Goal: Information Seeking & Learning: Learn about a topic

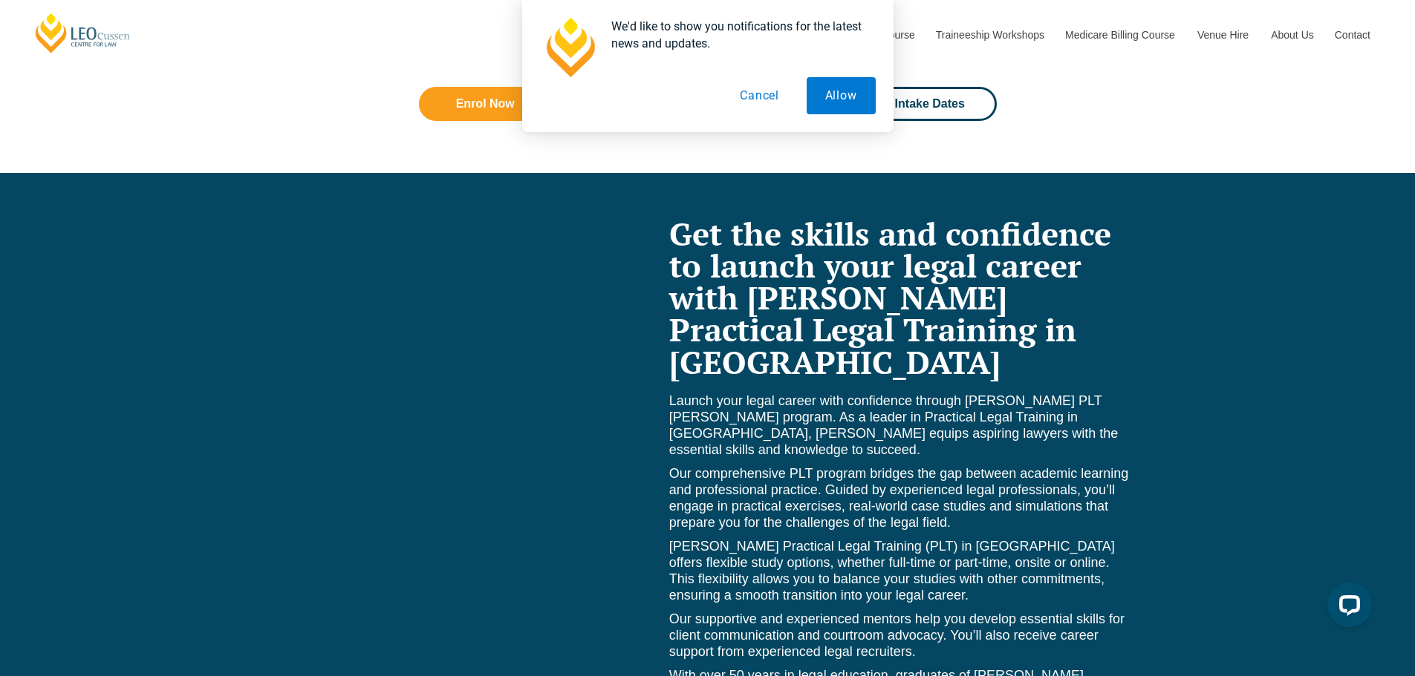
scroll to position [6237, 0]
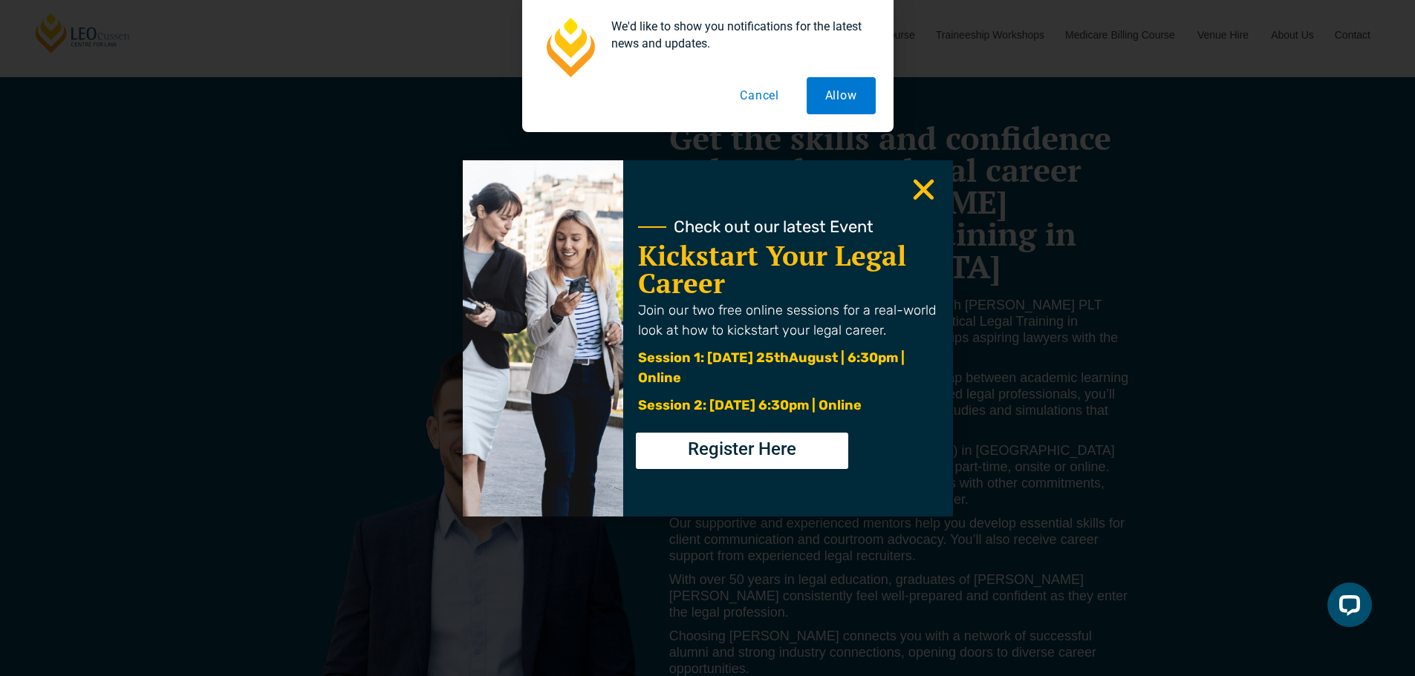
click at [763, 104] on button "Cancel" at bounding box center [759, 95] width 76 height 37
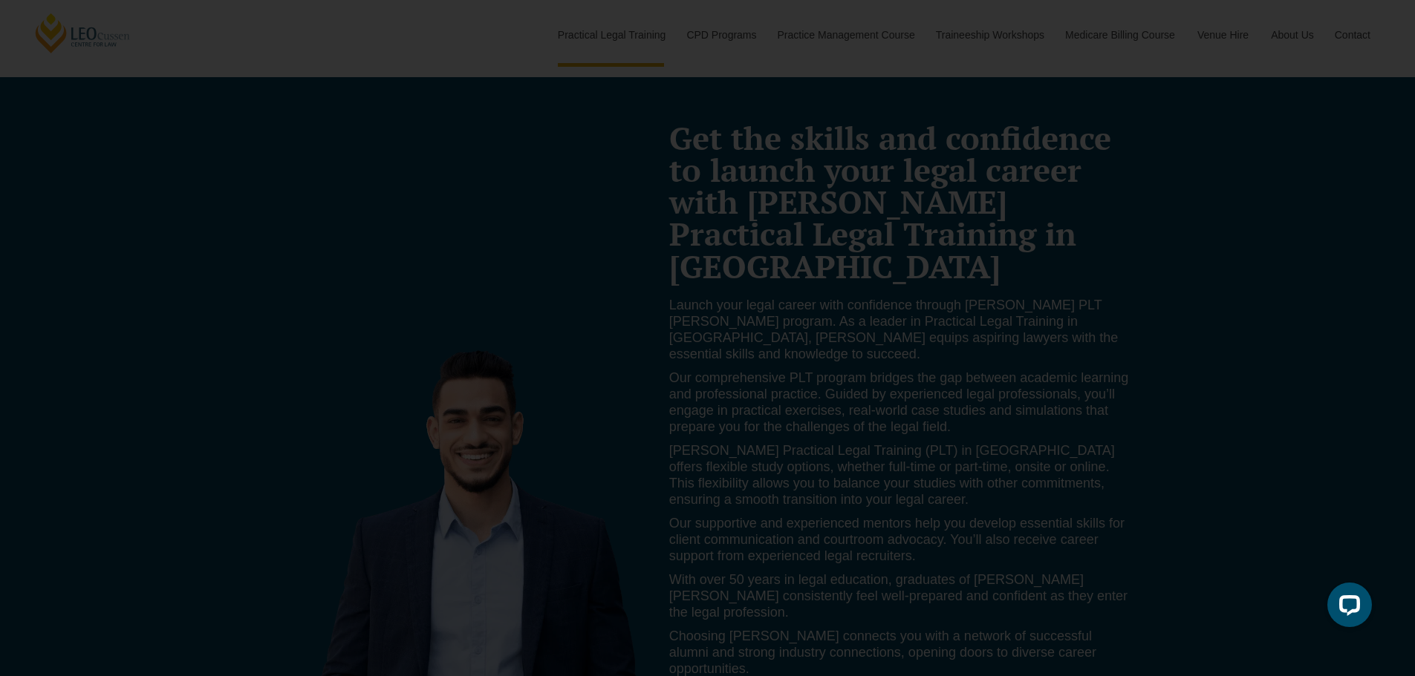
click at [916, 189] on icon "Close" at bounding box center [923, 189] width 29 height 29
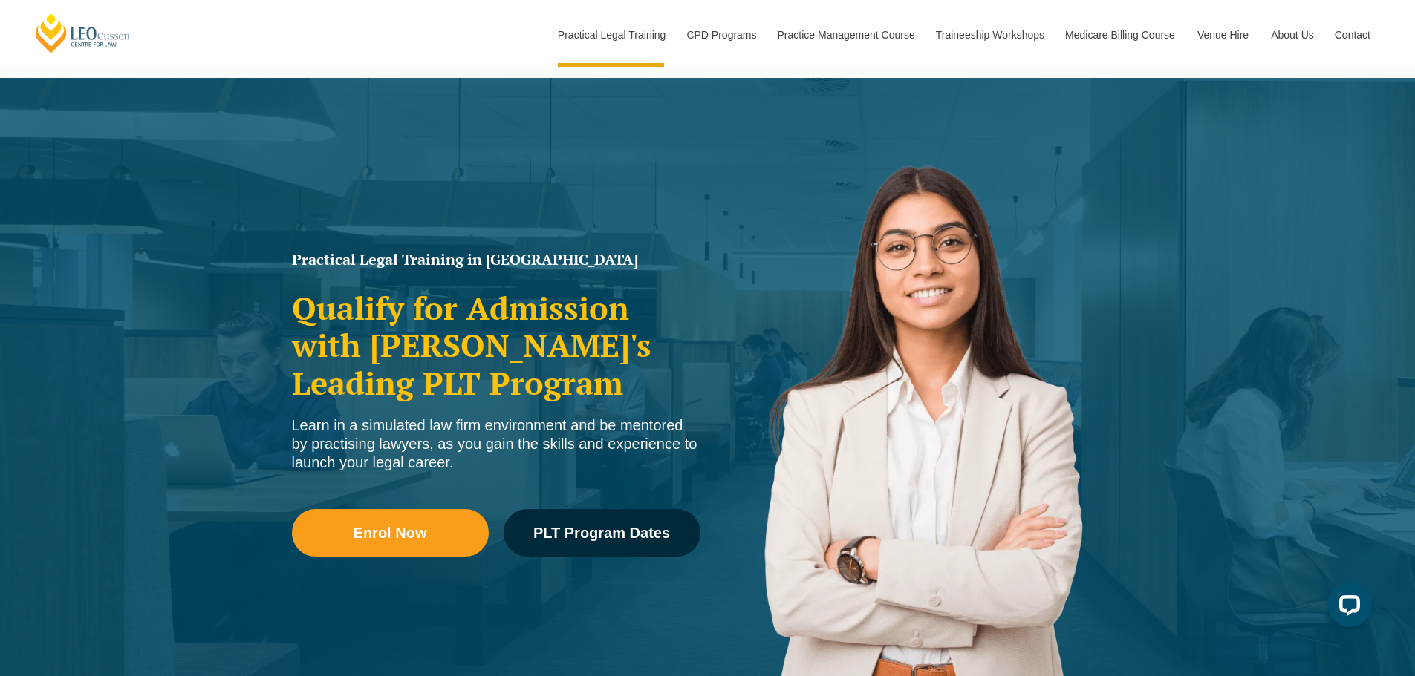
scroll to position [0, 0]
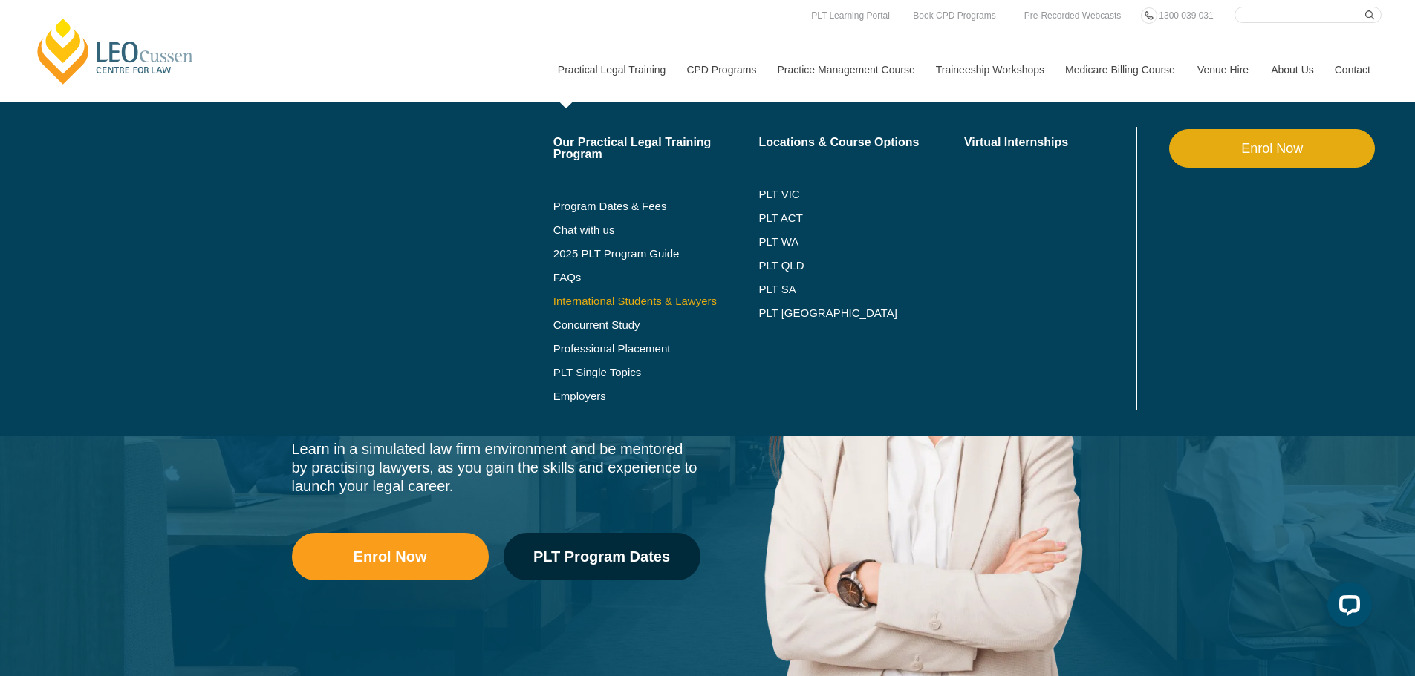
click at [673, 298] on link "International Students & Lawyers" at bounding box center [656, 302] width 206 height 12
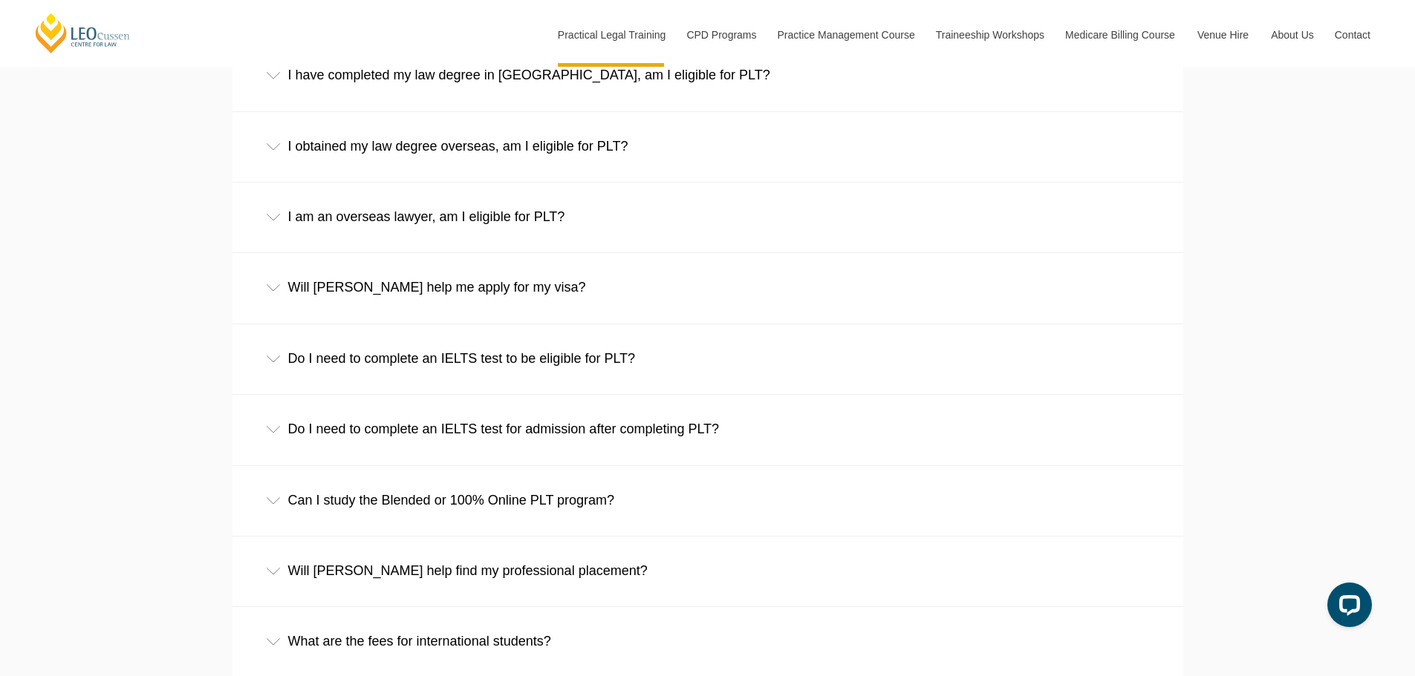
scroll to position [2525, 0]
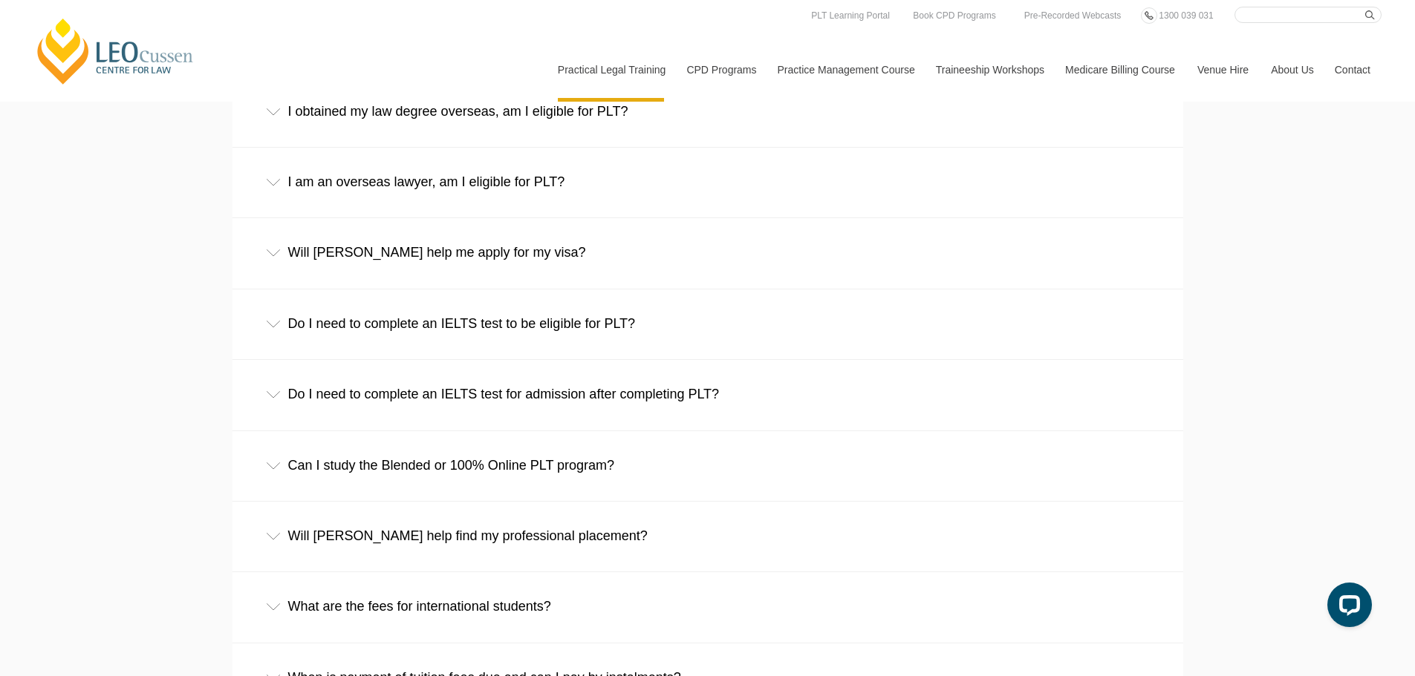
click at [273, 257] on icon at bounding box center [273, 252] width 15 height 7
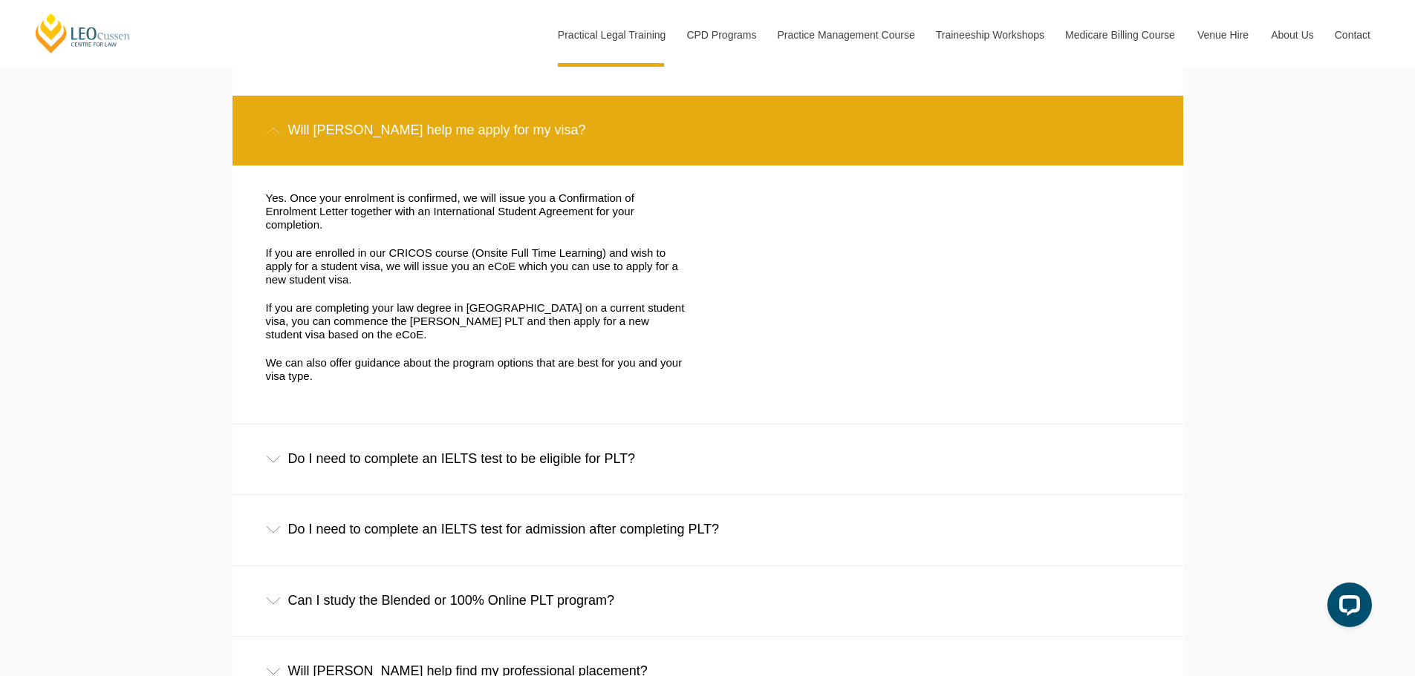
scroll to position [2673, 0]
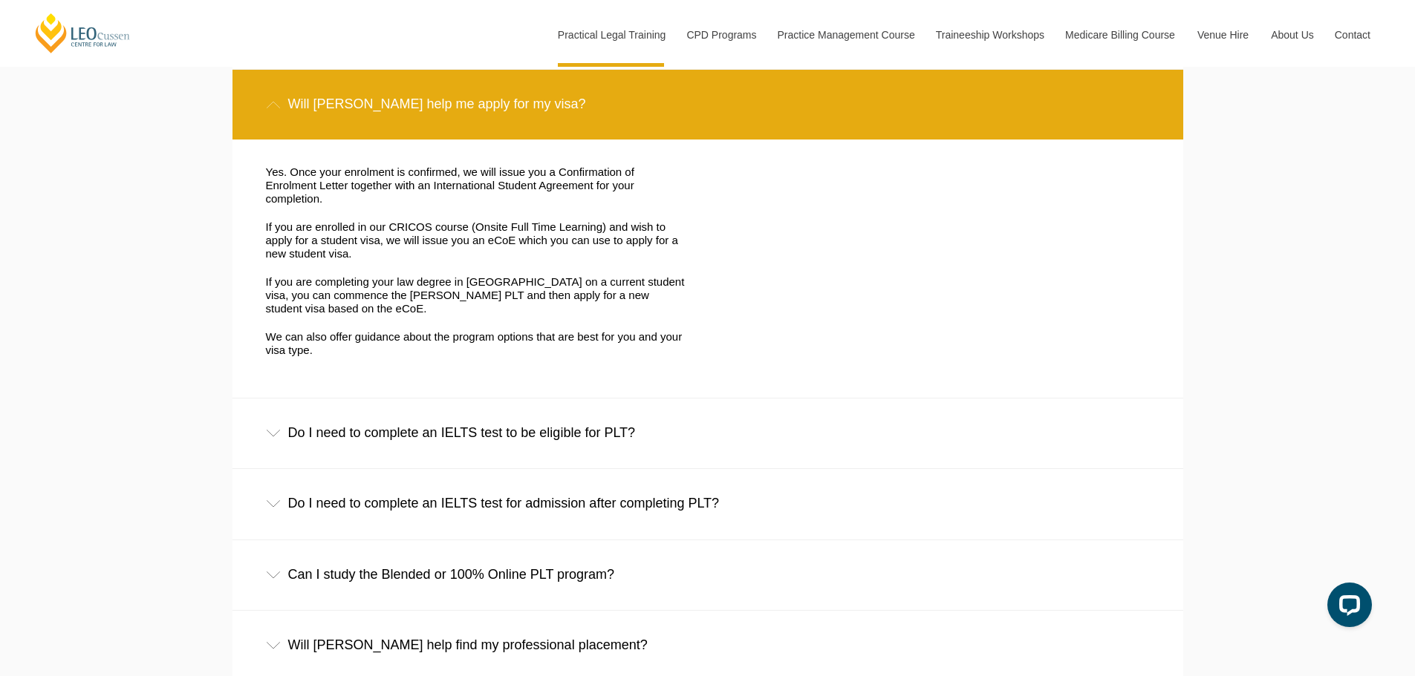
click at [277, 426] on div "Do I need to complete an IELTS test to be eligible for PLT?" at bounding box center [707, 433] width 950 height 69
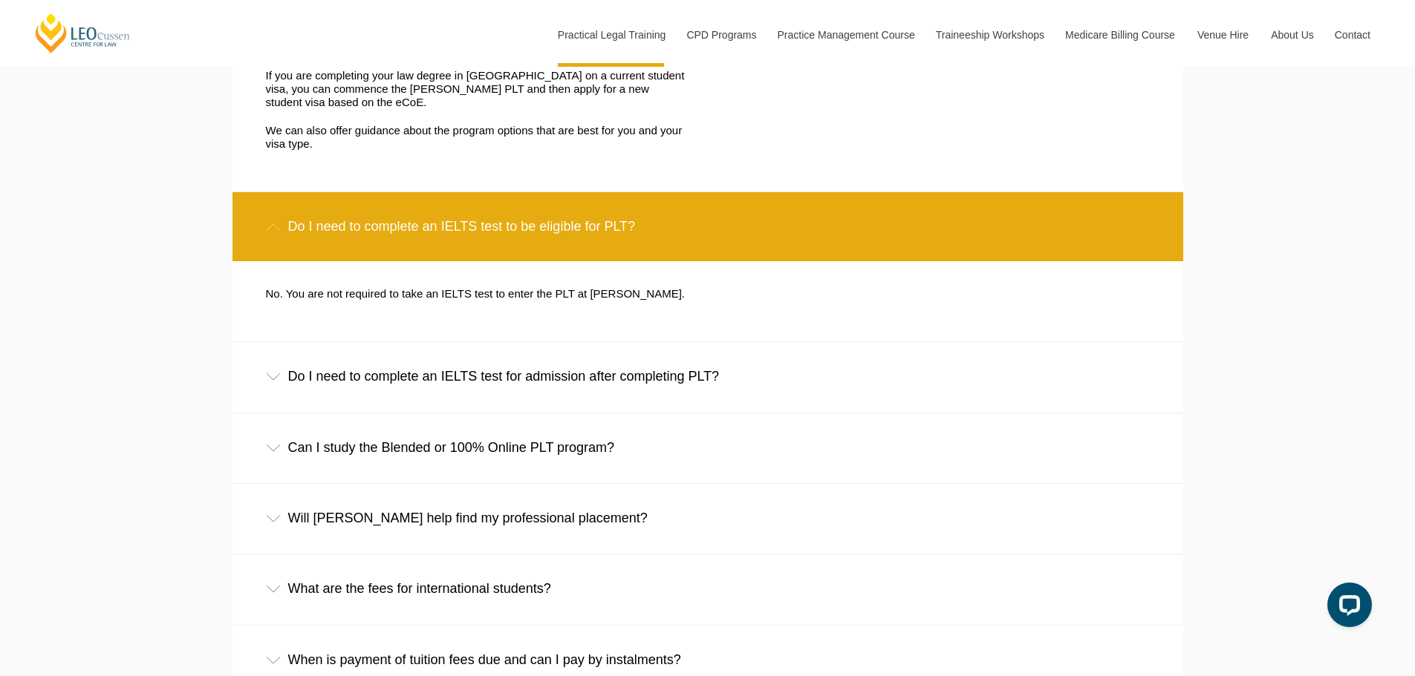
scroll to position [2896, 0]
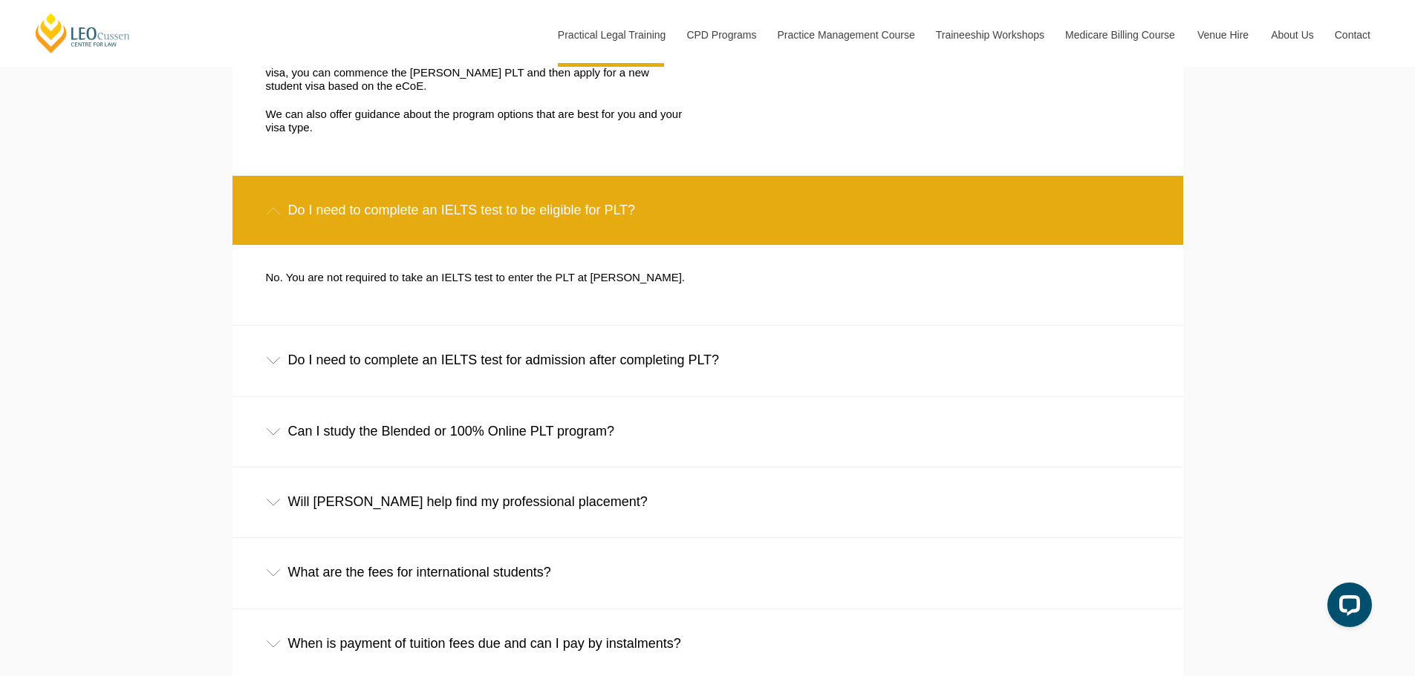
click at [275, 369] on div "Do I need to complete an IELTS test for admission after completing PLT?" at bounding box center [707, 360] width 950 height 69
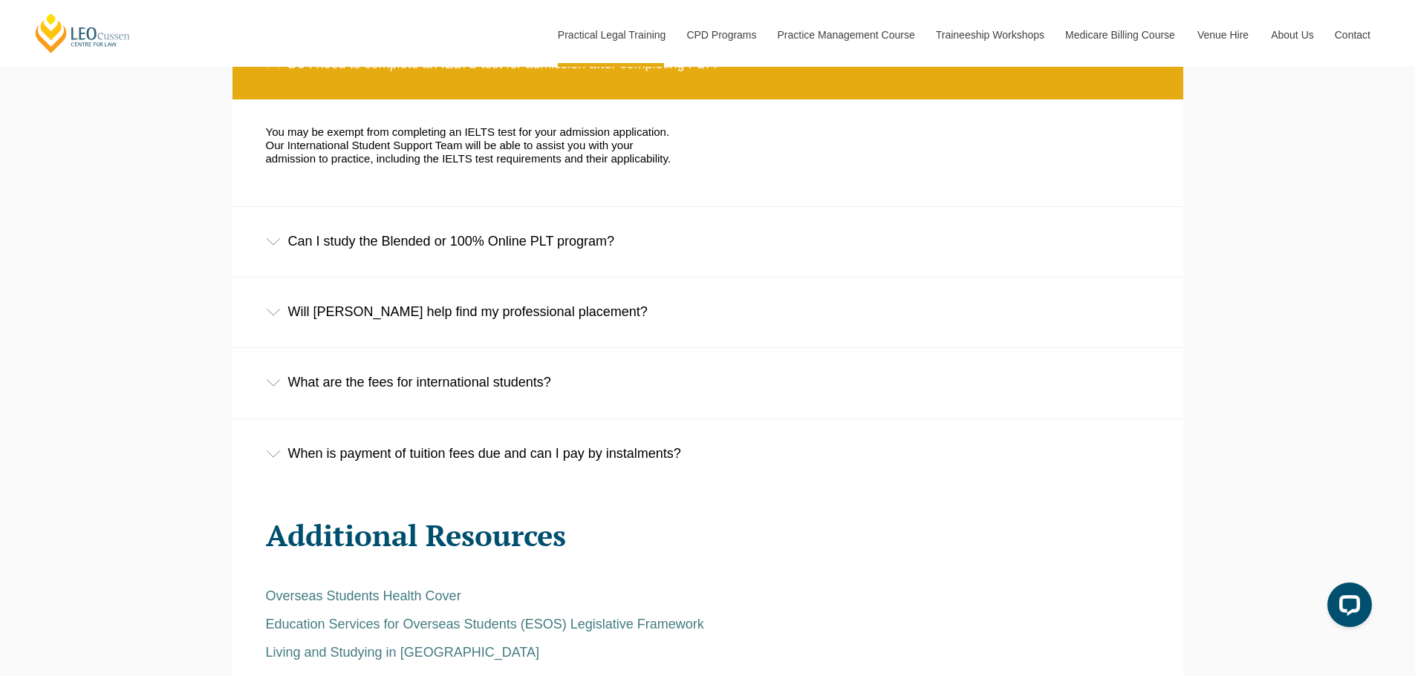
scroll to position [3193, 0]
click at [346, 320] on div "Will Leo Cussen help find my professional placement?" at bounding box center [707, 311] width 950 height 69
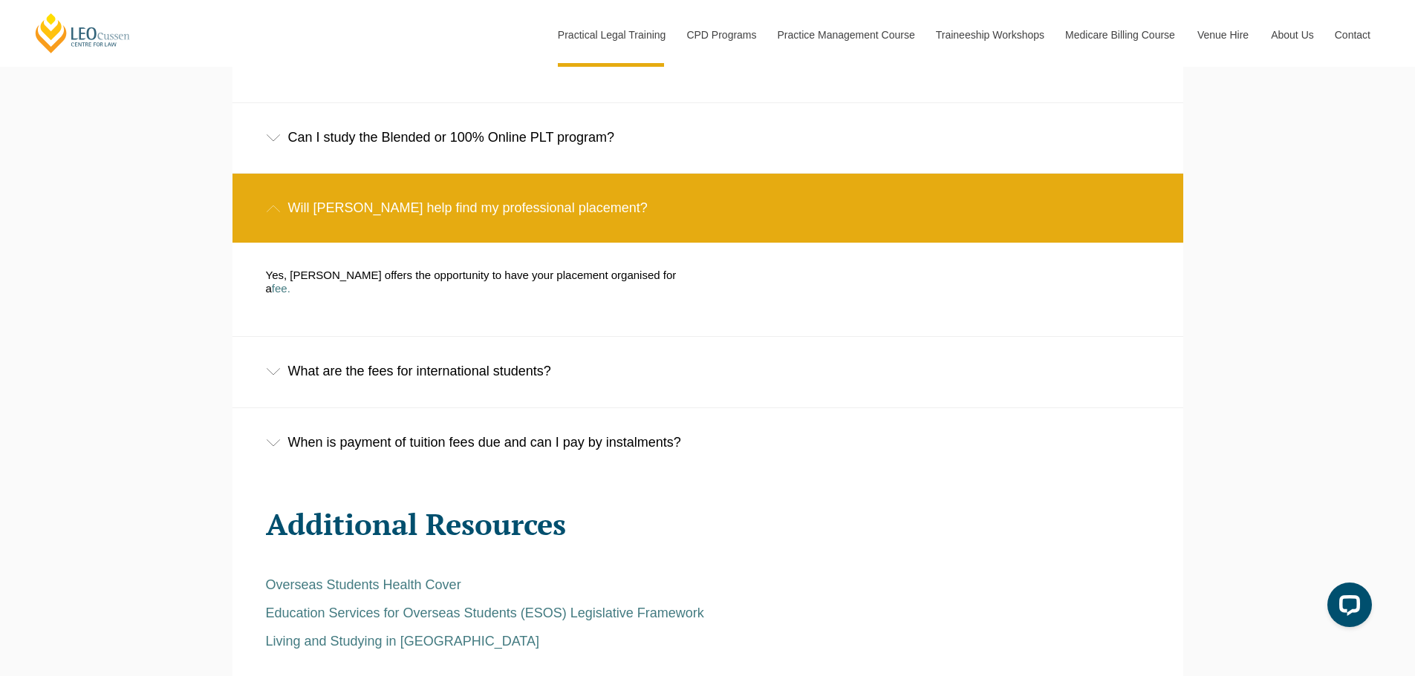
scroll to position [3341, 0]
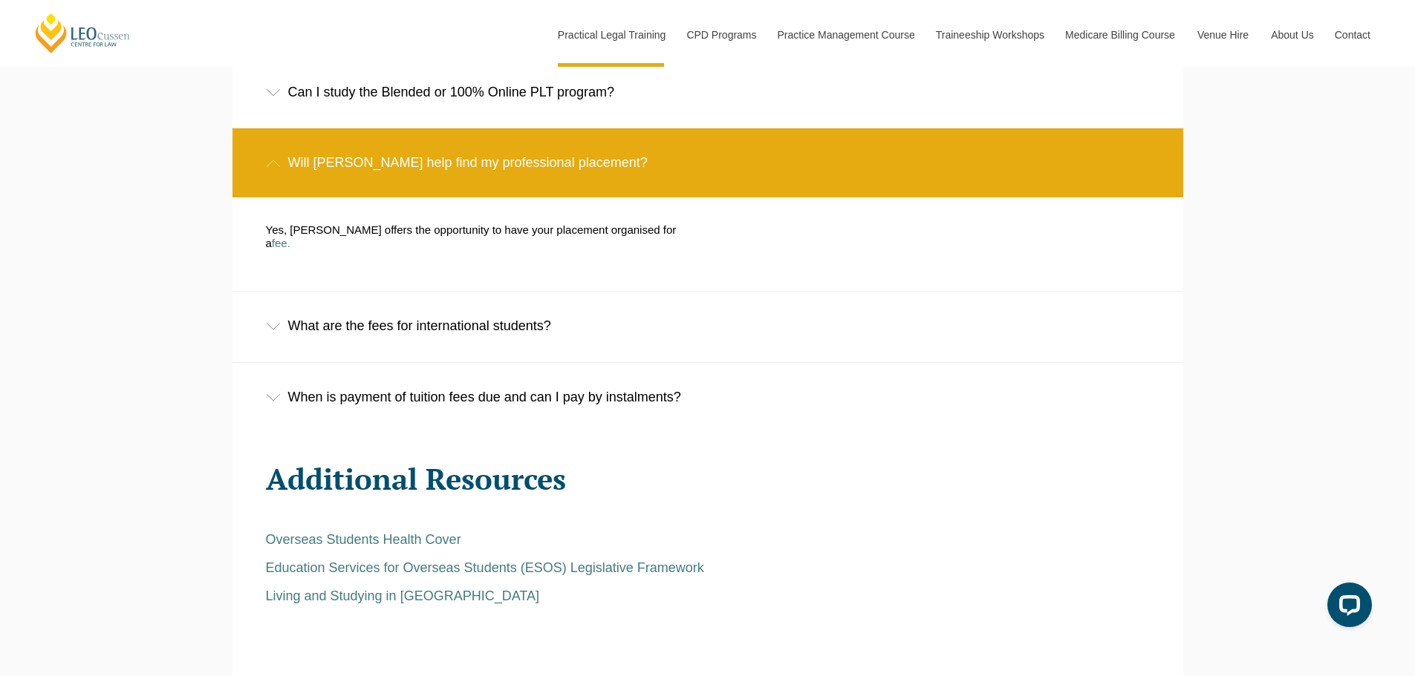
click at [446, 339] on div "What are the fees for international students?" at bounding box center [707, 326] width 950 height 69
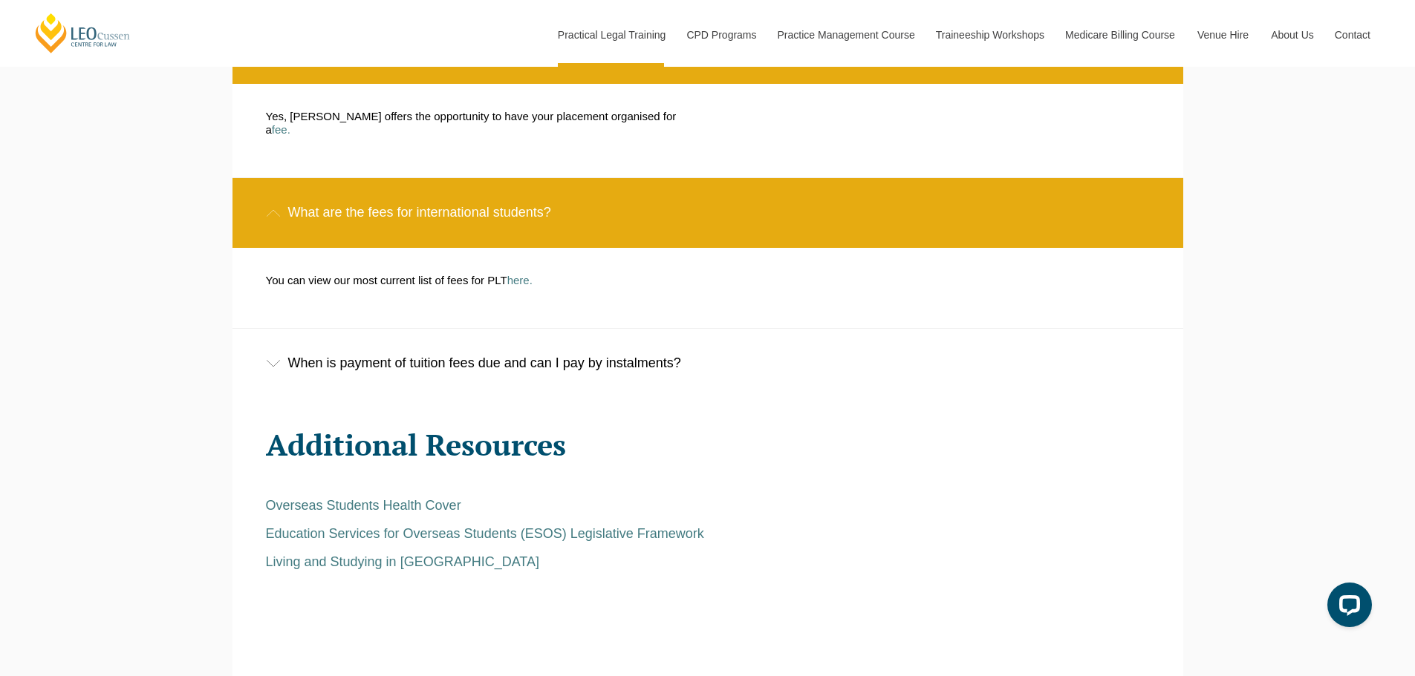
scroll to position [3490, 0]
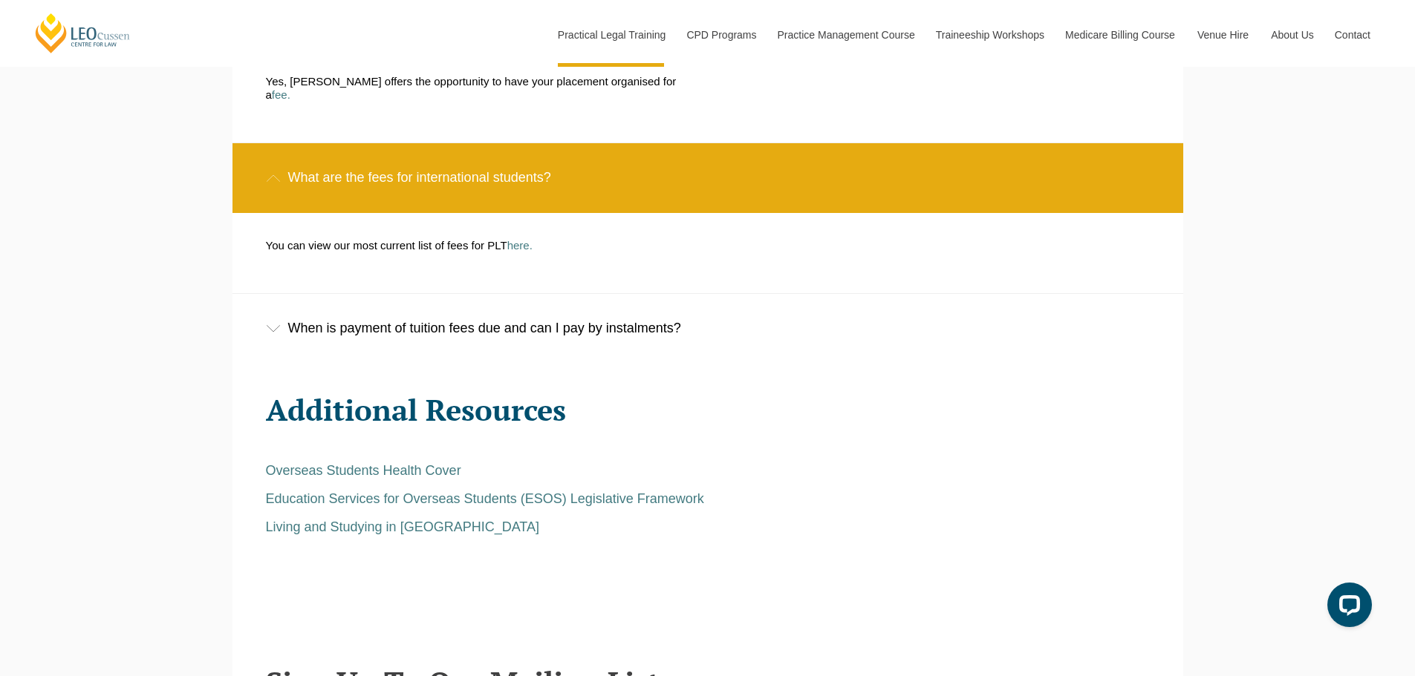
click at [515, 324] on div "When is payment of tuition fees due and can I pay by instalments?" at bounding box center [707, 328] width 950 height 69
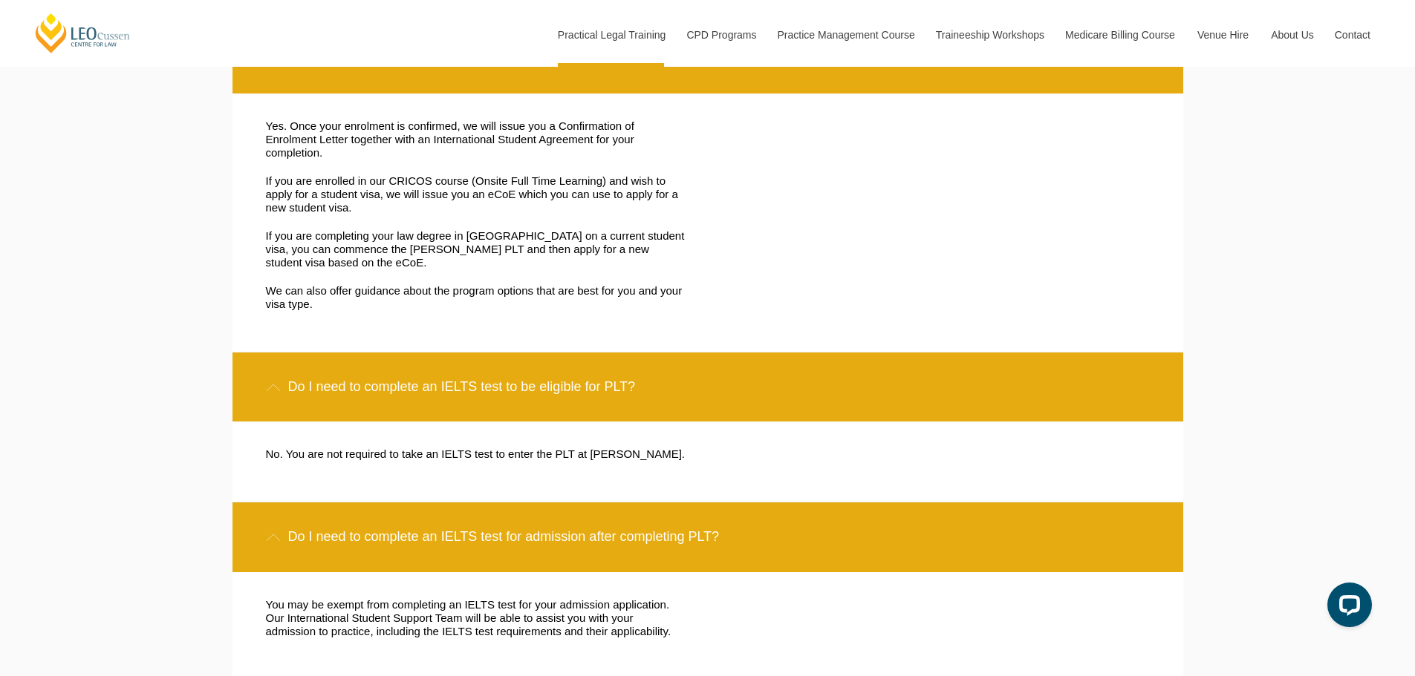
scroll to position [2691, 0]
